Goal: Contribute content: Add original content to the website for others to see

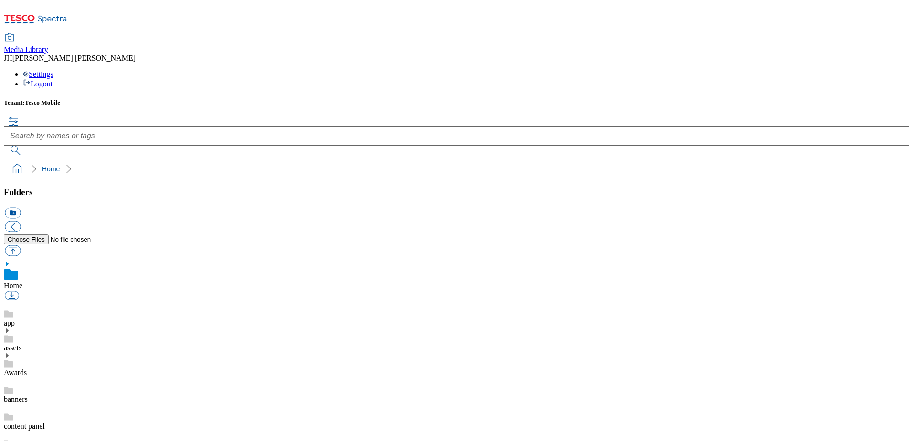
scroll to position [1, 0]
click at [21, 245] on button "button" at bounding box center [13, 250] width 16 height 11
type input "C:\fakepath\moto g06 Pantone Tapestry BACK.png"
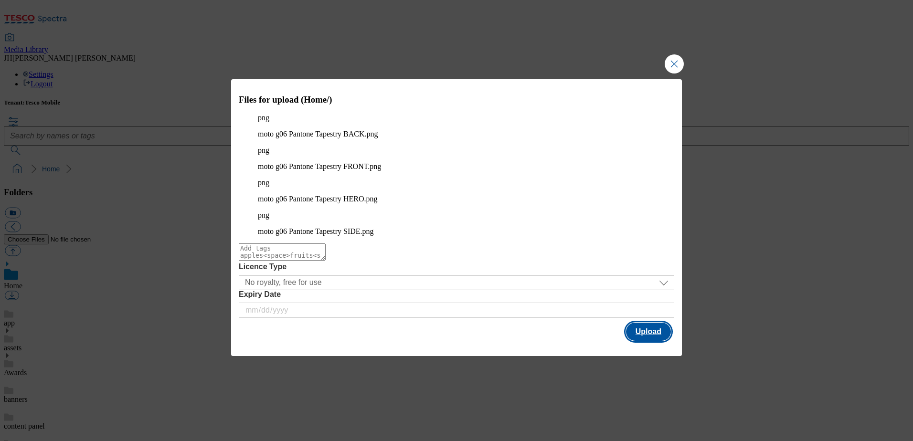
click at [652, 323] on button "Upload" at bounding box center [648, 332] width 45 height 18
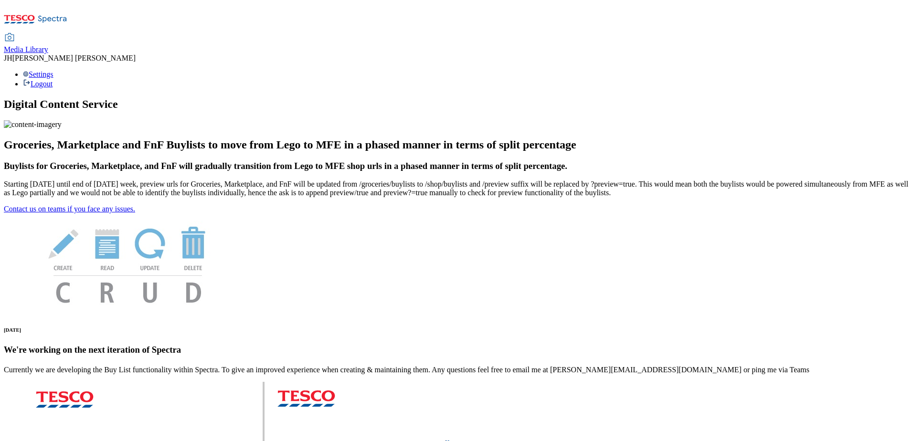
click at [48, 45] on span "Media Library" at bounding box center [26, 49] width 44 height 8
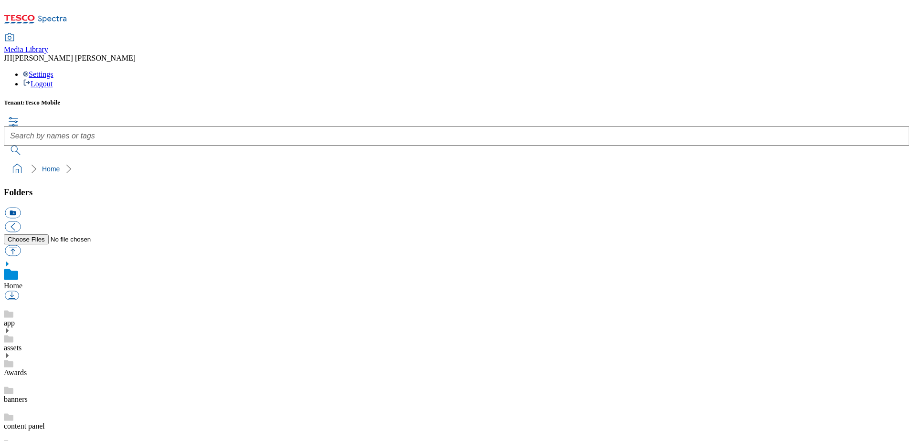
scroll to position [1, 0]
click at [21, 245] on button "button" at bounding box center [13, 250] width 16 height 11
type input "C:\fakepath\moto g06 Pantone Tapestry BACK.png"
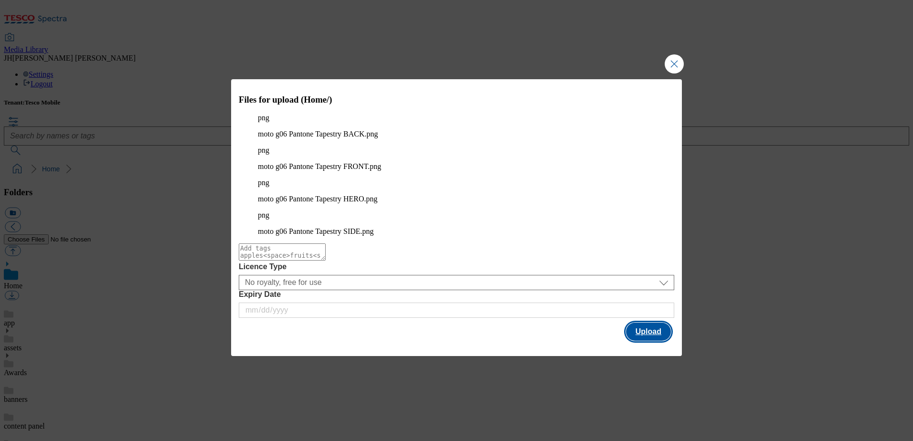
click at [661, 323] on button "Upload" at bounding box center [648, 332] width 45 height 18
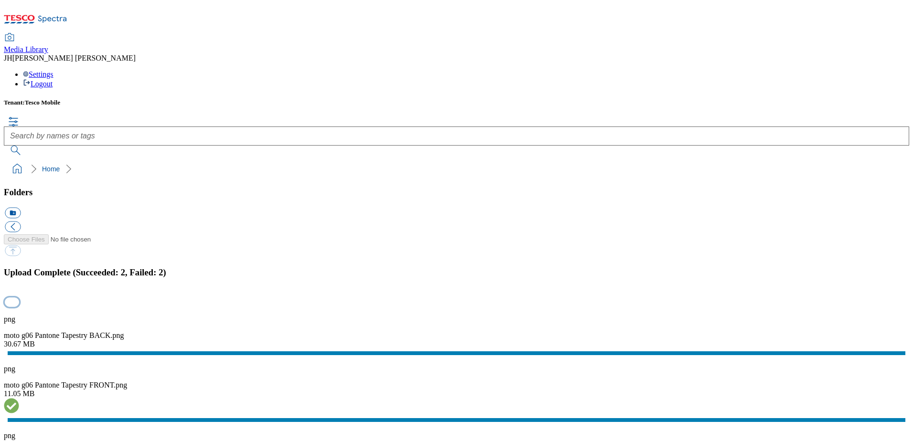
click at [19, 298] on button "button" at bounding box center [12, 302] width 14 height 9
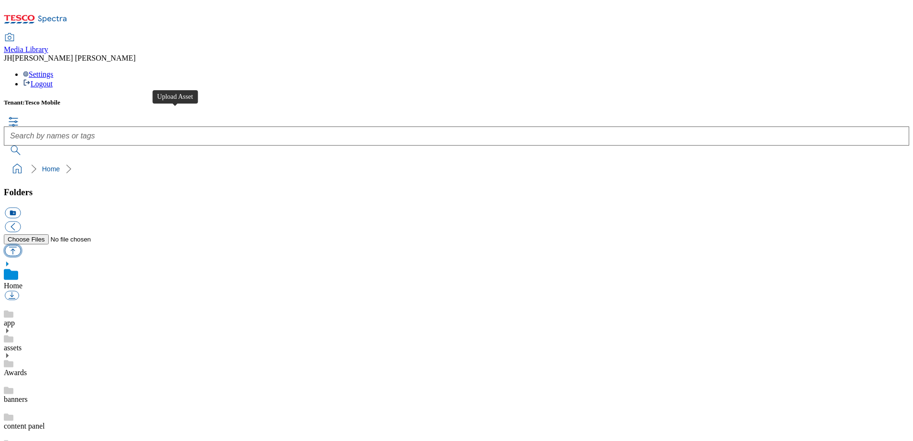
click at [21, 245] on button "button" at bounding box center [13, 250] width 16 height 11
type input "C:\fakepath\moto g06 Pantone Tapestry BACK.png"
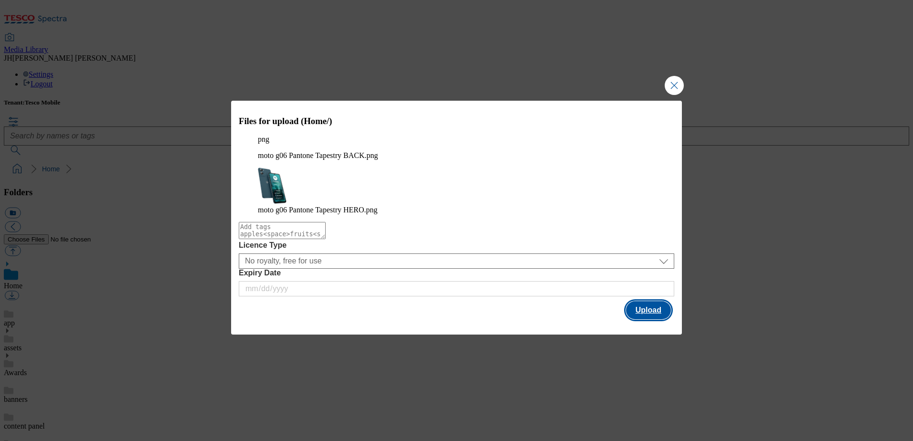
click at [644, 301] on button "Upload" at bounding box center [648, 310] width 45 height 18
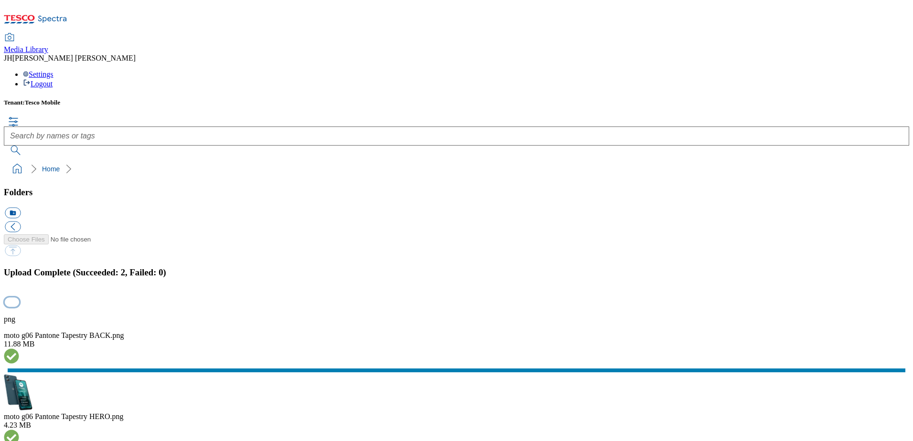
click at [19, 298] on button "button" at bounding box center [12, 302] width 14 height 9
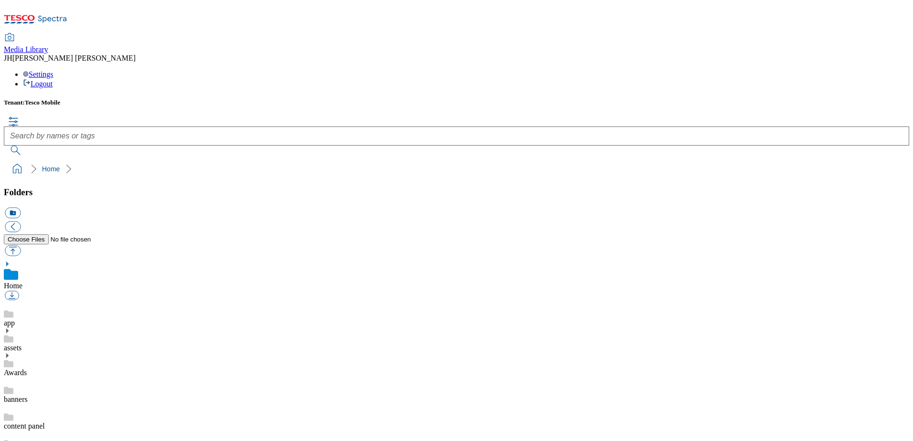
scroll to position [1, 0]
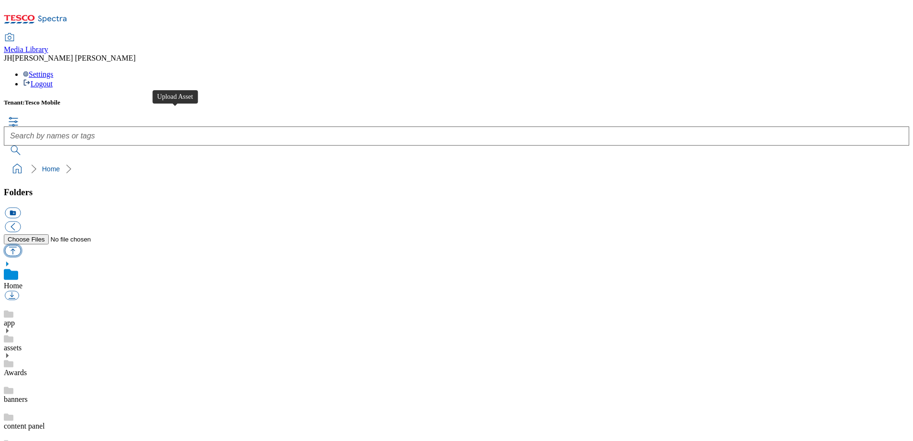
click at [21, 245] on button "button" at bounding box center [13, 250] width 16 height 11
type input "C:\fakepath\moto g06 Pantone Tendril BACK.png"
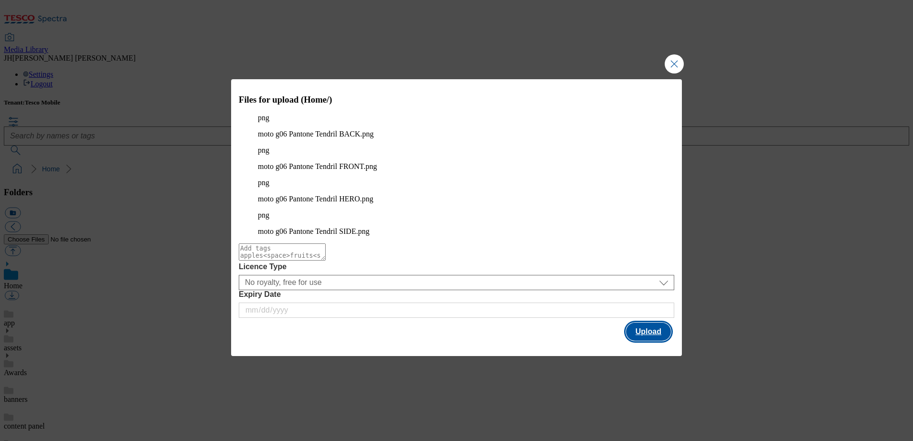
click at [640, 323] on button "Upload" at bounding box center [648, 332] width 45 height 18
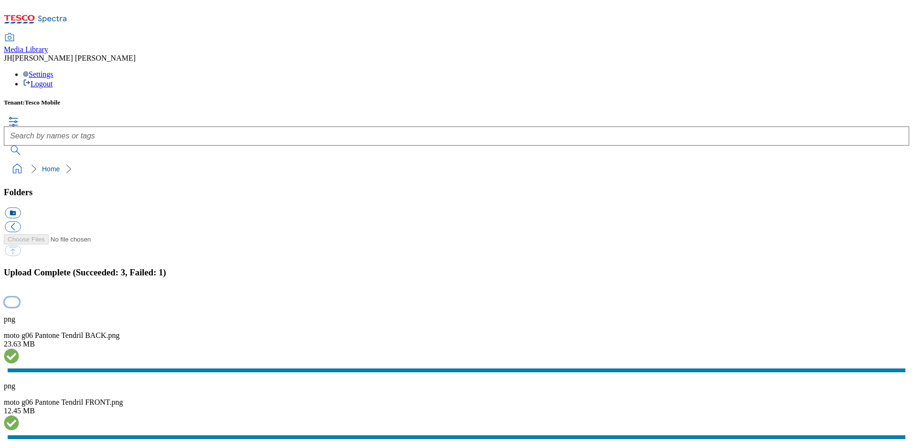
click at [19, 298] on button "button" at bounding box center [12, 302] width 14 height 9
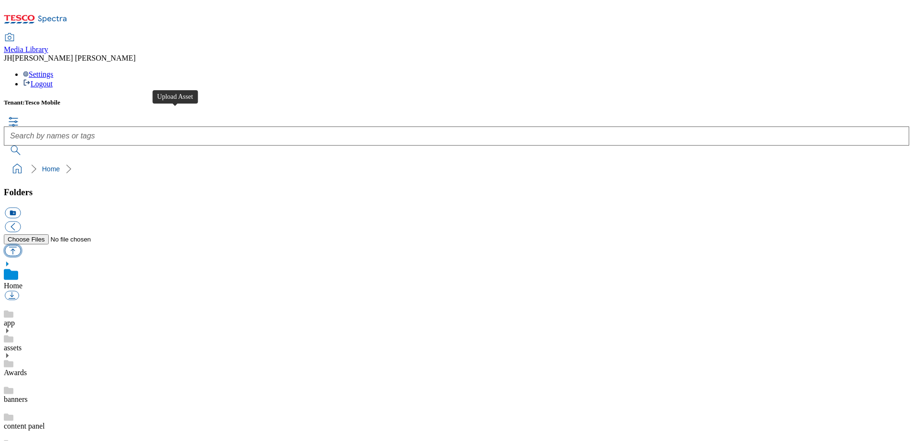
click at [21, 245] on button "button" at bounding box center [13, 250] width 16 height 11
type input "C:\fakepath\moto g06 Pantone Tendril HERO.png"
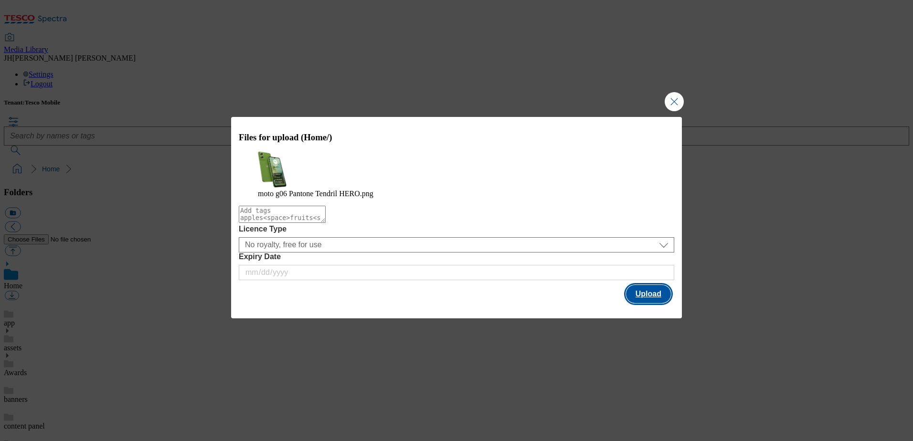
click at [637, 298] on button "Upload" at bounding box center [648, 294] width 45 height 18
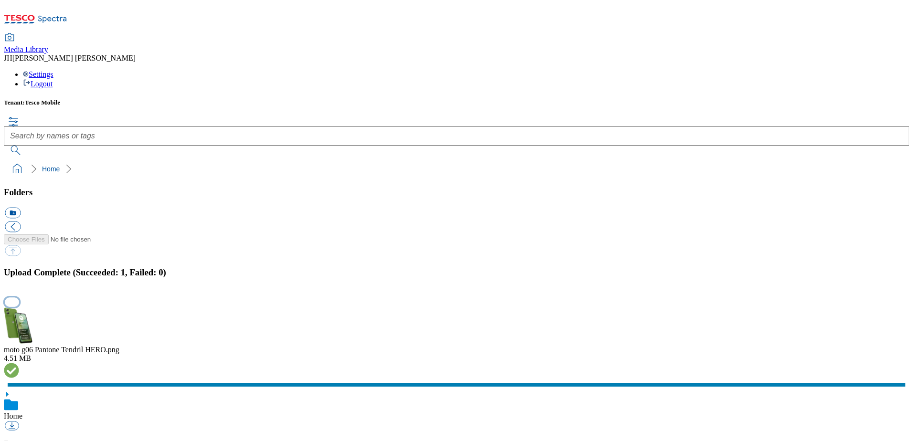
click at [19, 298] on button "button" at bounding box center [12, 302] width 14 height 9
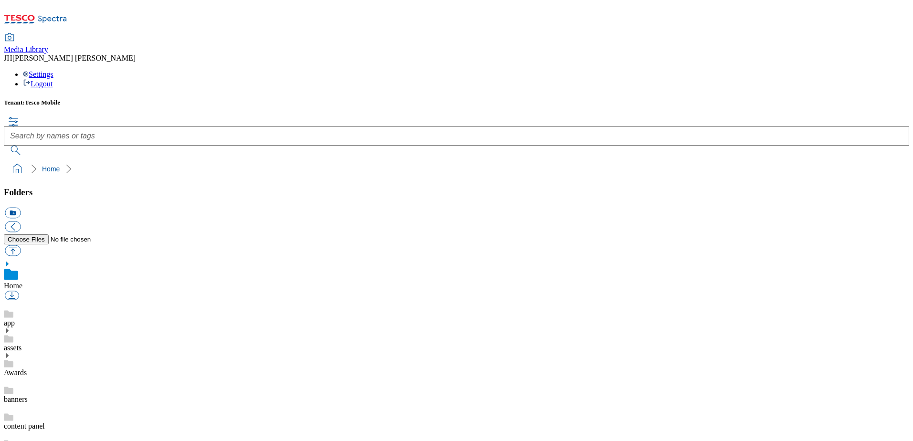
scroll to position [1, 0]
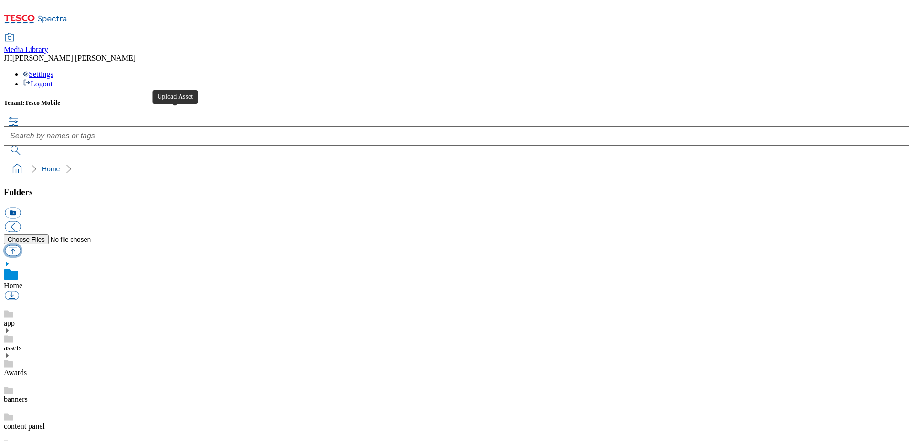
click at [21, 245] on button "button" at bounding box center [13, 250] width 16 height 11
type input "C:\fakepath\moto g06 Power Pantone Tapestry BACK.png"
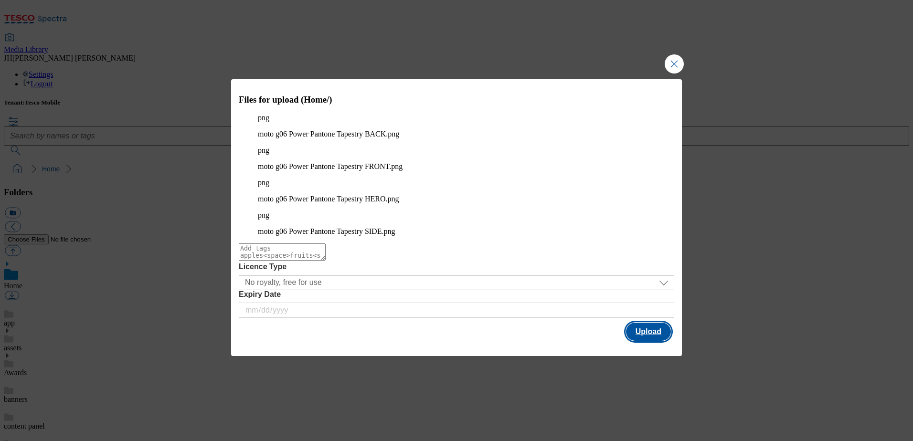
click at [645, 323] on button "Upload" at bounding box center [648, 332] width 45 height 18
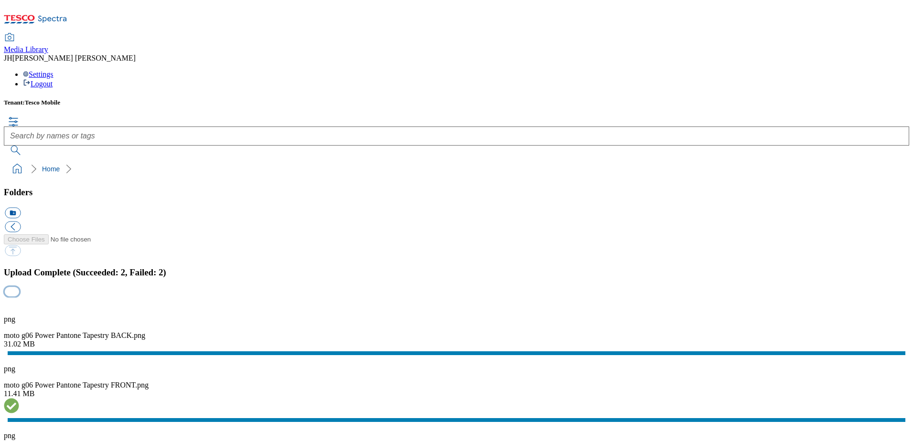
click at [19, 298] on button "button" at bounding box center [12, 302] width 14 height 9
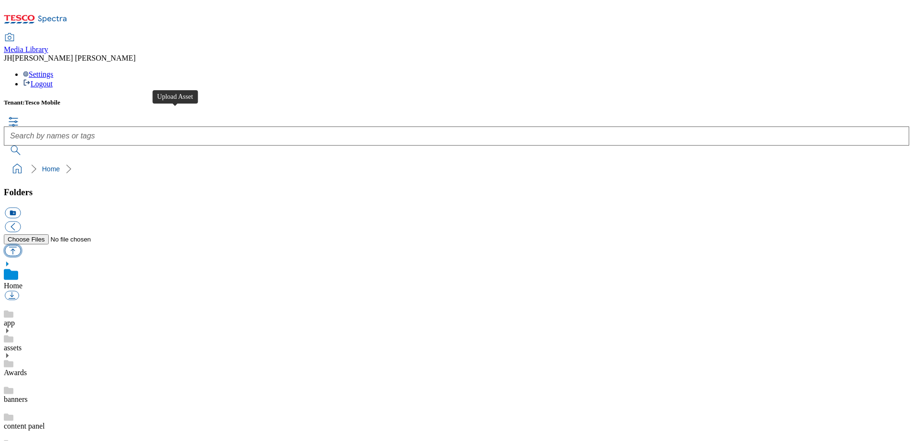
click at [21, 245] on button "button" at bounding box center [13, 250] width 16 height 11
type input "C:\fakepath\moto g06 Power Pantone Tapestry BACK.png"
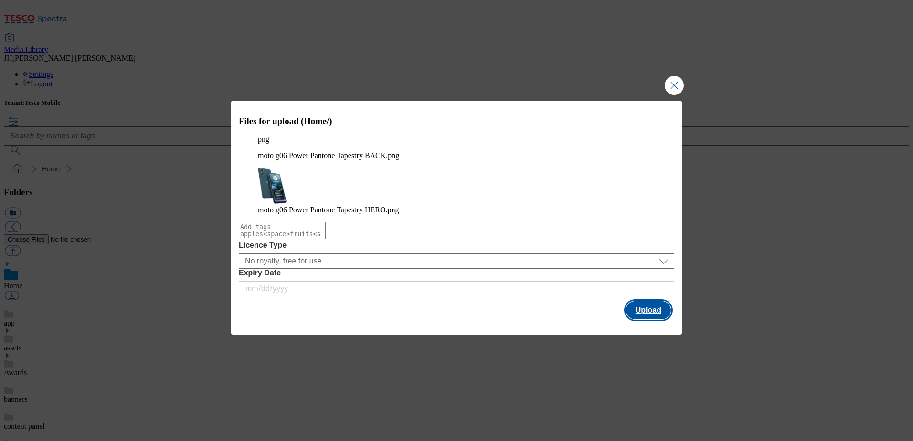
click at [647, 302] on button "Upload" at bounding box center [648, 310] width 45 height 18
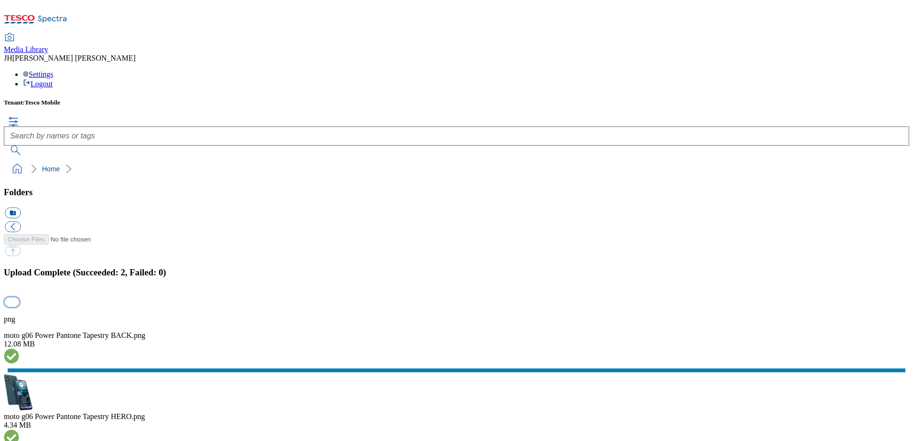
click at [19, 298] on button "button" at bounding box center [12, 302] width 14 height 9
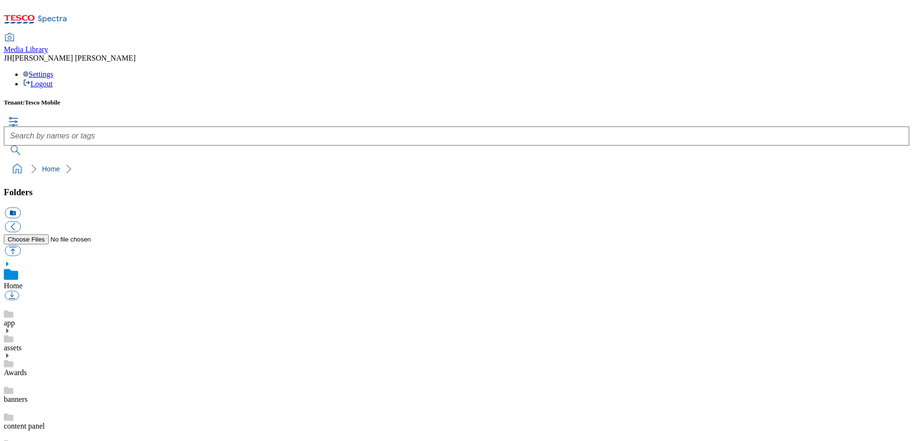
scroll to position [1, 0]
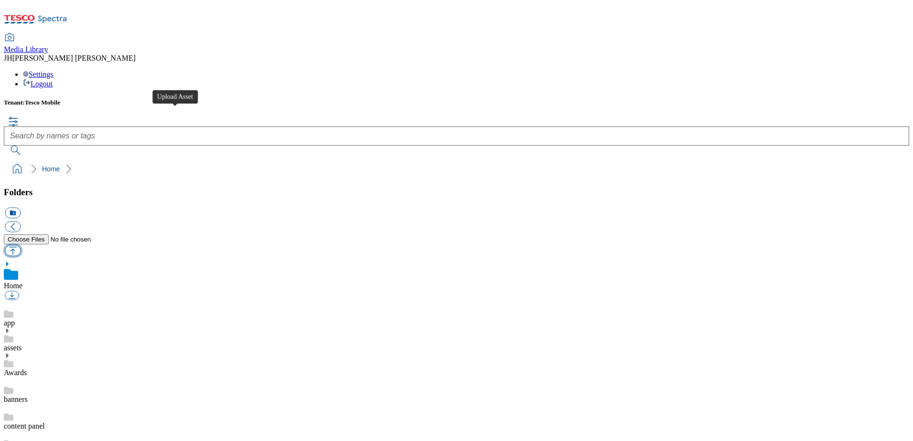
click at [21, 245] on button "button" at bounding box center [13, 250] width 16 height 11
type input "C:\fakepath\Samsung Galaxy A26 Clear Case F+B 3.png"
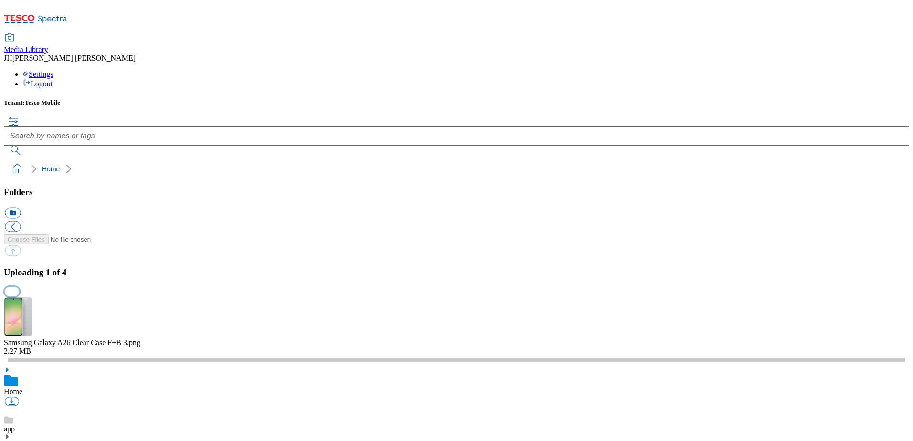
click at [19, 288] on button "button" at bounding box center [12, 292] width 14 height 9
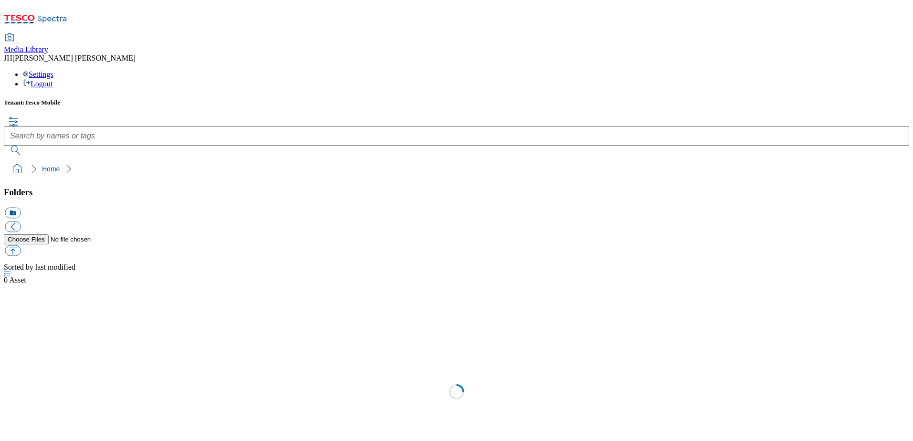
scroll to position [0, 0]
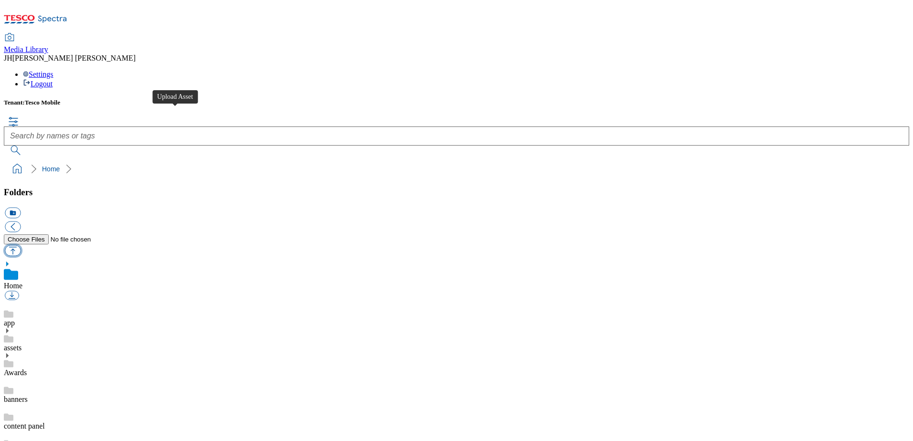
click at [21, 245] on button "button" at bounding box center [13, 250] width 16 height 11
type input "C:\fakepath\Samsung Galaxy A26 Clear Case F+B 3.png"
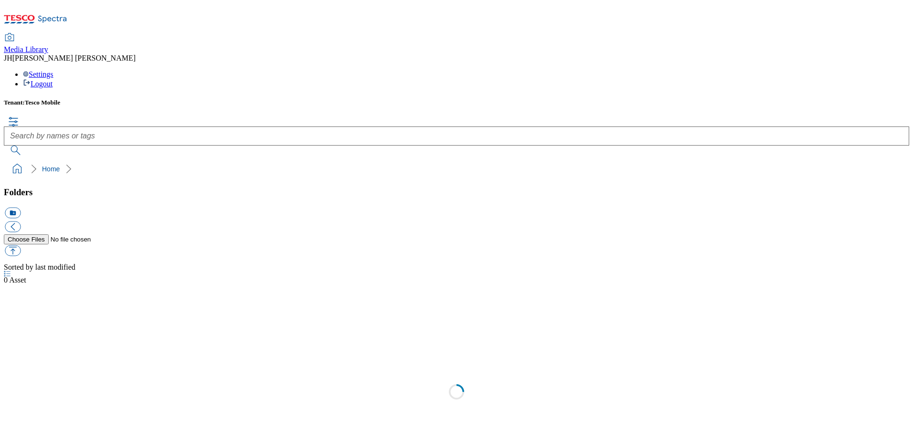
scroll to position [0, 0]
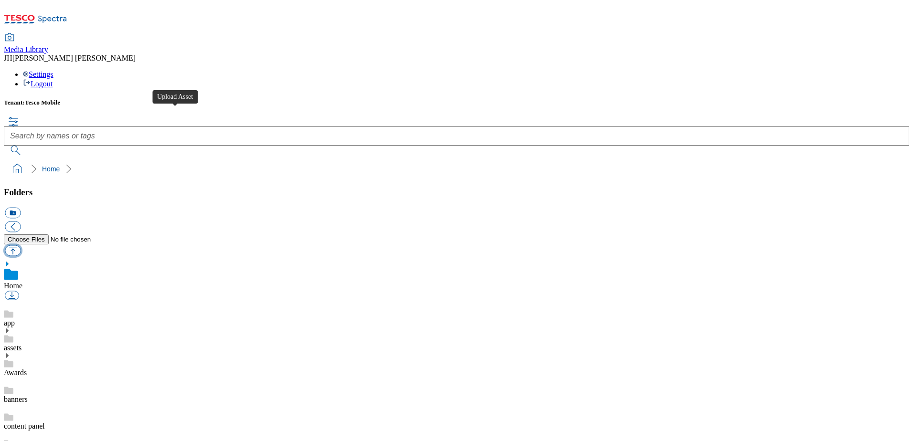
click at [21, 245] on button "button" at bounding box center [13, 250] width 16 height 11
type input "C:\fakepath\Samsung Galaxy A26 Clear Case F+B 3.png"
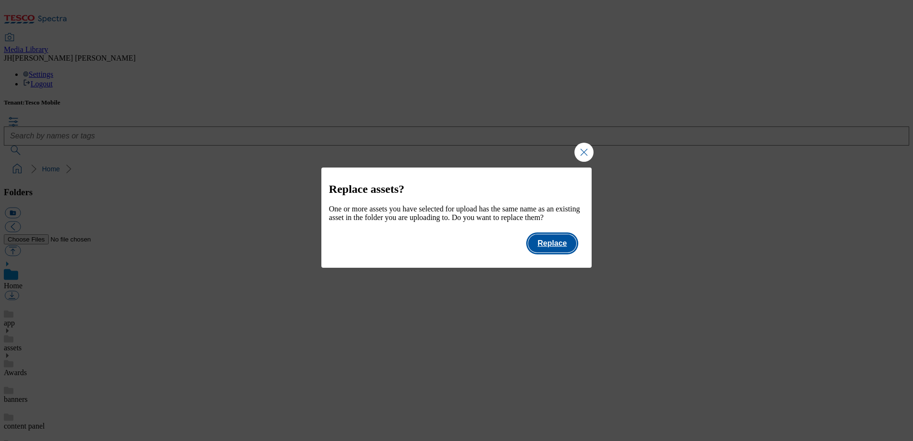
click at [560, 253] on button "Replace" at bounding box center [552, 244] width 48 height 18
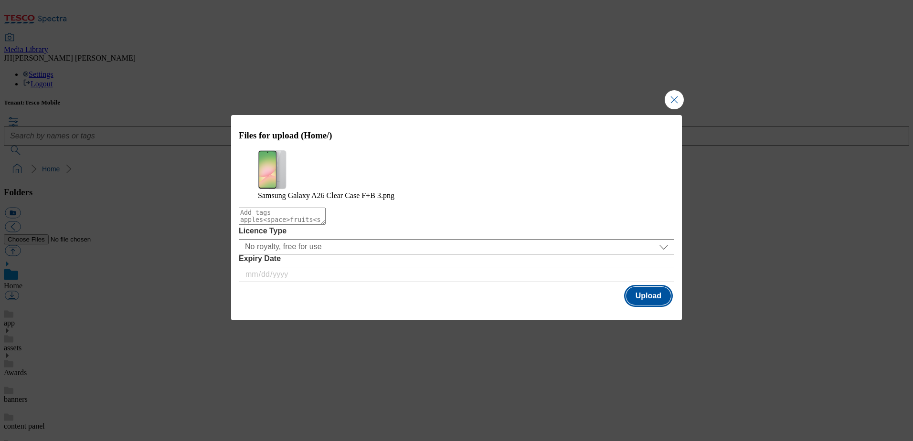
click at [654, 299] on button "Upload" at bounding box center [648, 296] width 45 height 18
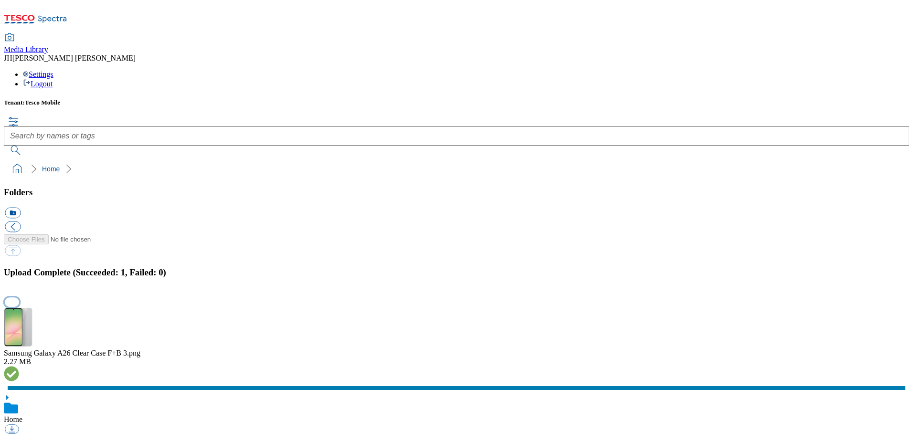
click at [19, 298] on button "button" at bounding box center [12, 302] width 14 height 9
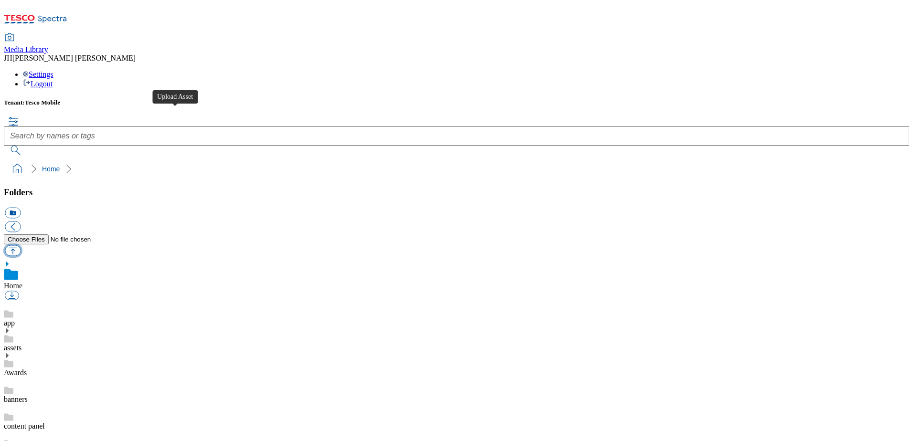
click at [21, 245] on button "button" at bounding box center [13, 250] width 16 height 11
type input "C:\fakepath\Samsung Galaxy A26 Clear Case F+B 3.png"
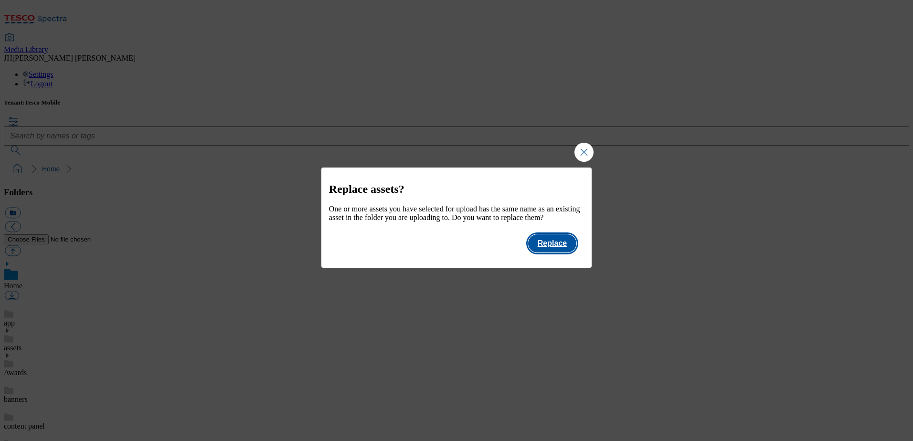
click at [553, 253] on button "Replace" at bounding box center [552, 244] width 48 height 18
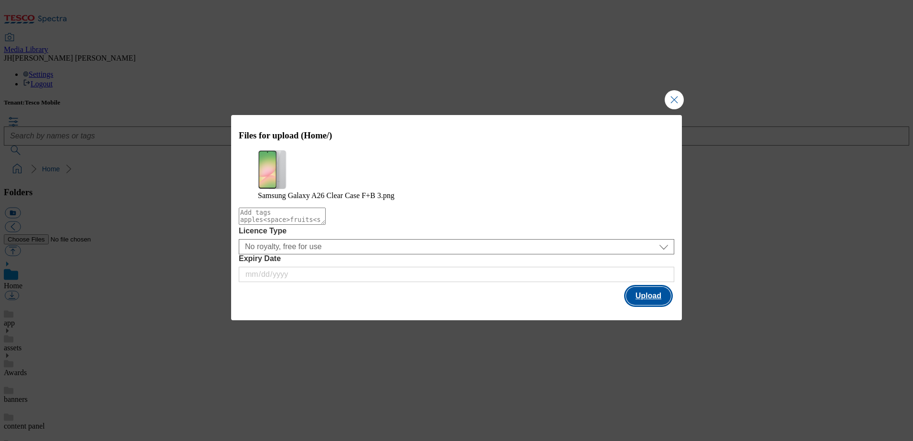
click at [649, 298] on button "Upload" at bounding box center [648, 296] width 45 height 18
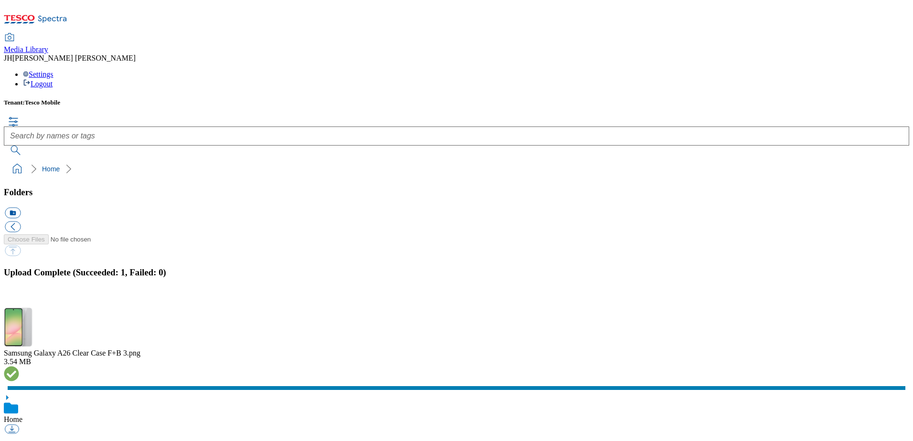
scroll to position [1, 0]
click at [19, 298] on button "button" at bounding box center [12, 302] width 14 height 9
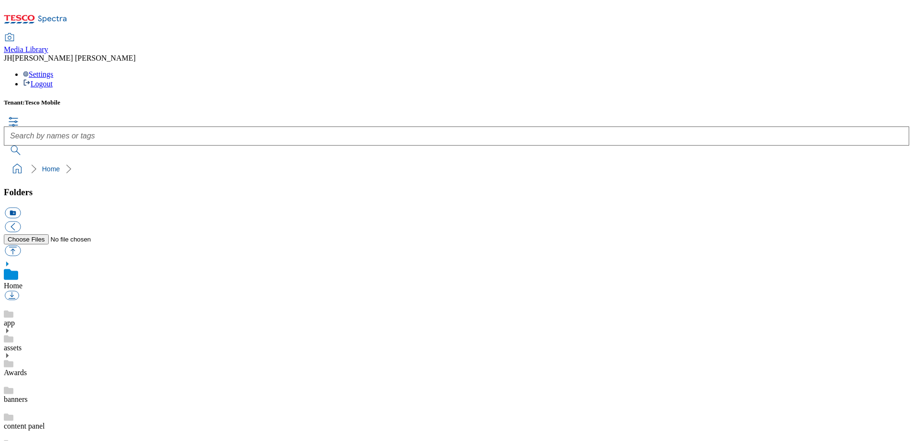
scroll to position [1, 0]
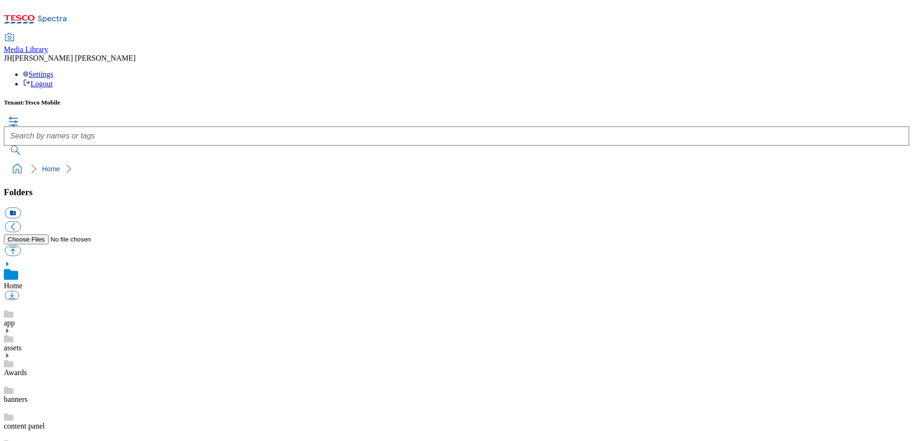
scroll to position [122, 0]
